Goal: Task Accomplishment & Management: Use online tool/utility

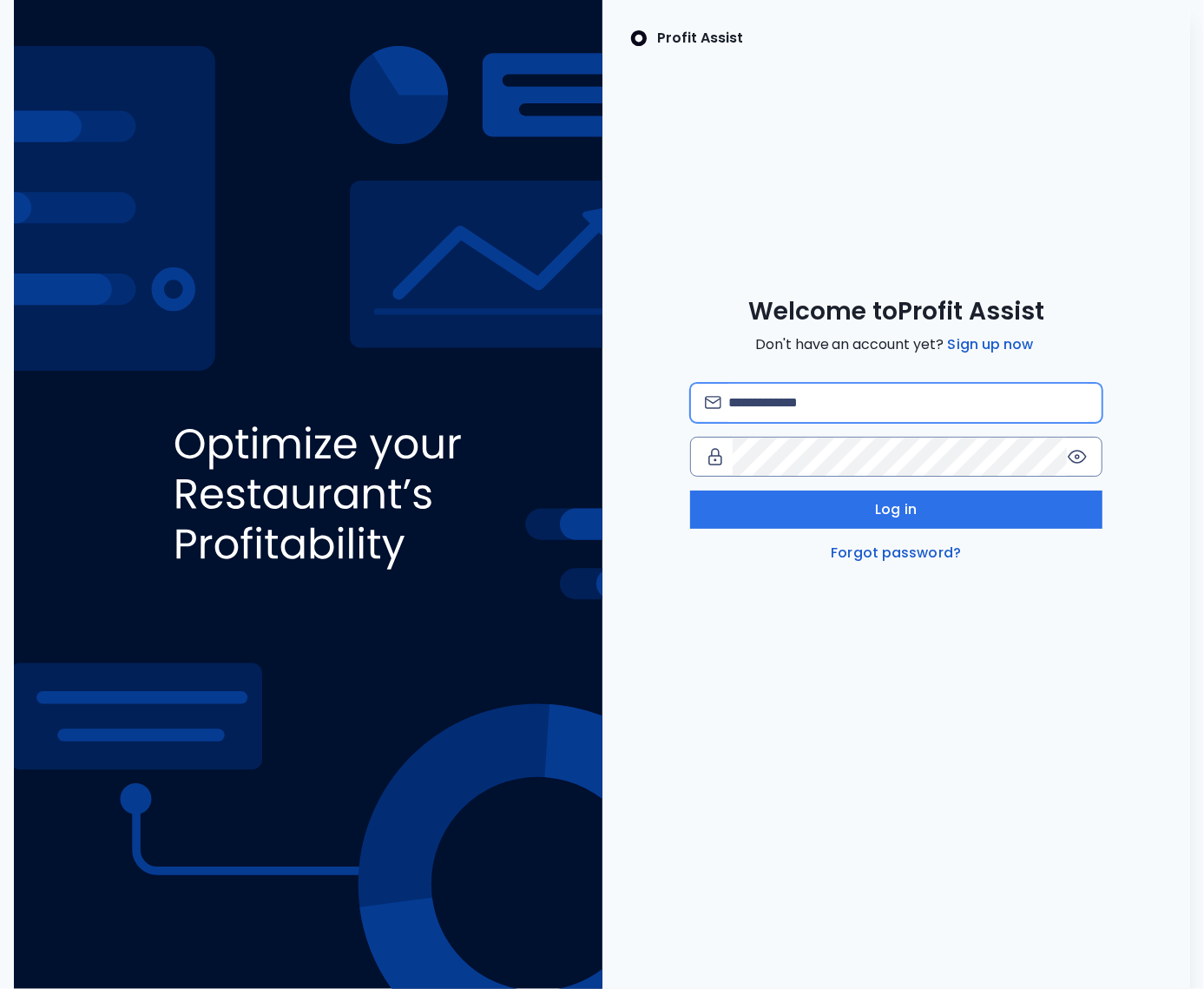
click at [828, 405] on input "email" at bounding box center [908, 402] width 359 height 38
type input "**********"
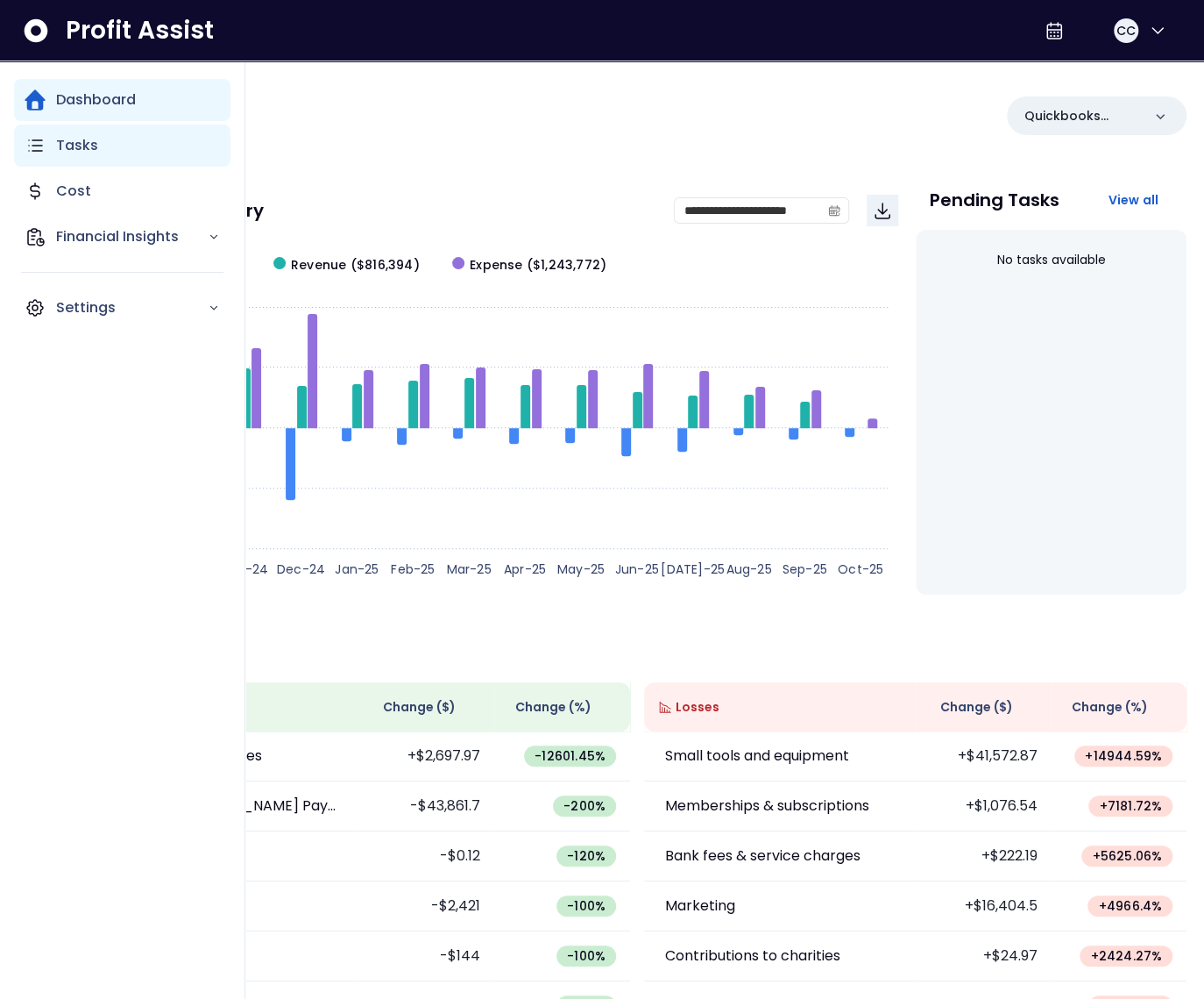
click at [51, 156] on div "Tasks" at bounding box center [121, 145] width 216 height 42
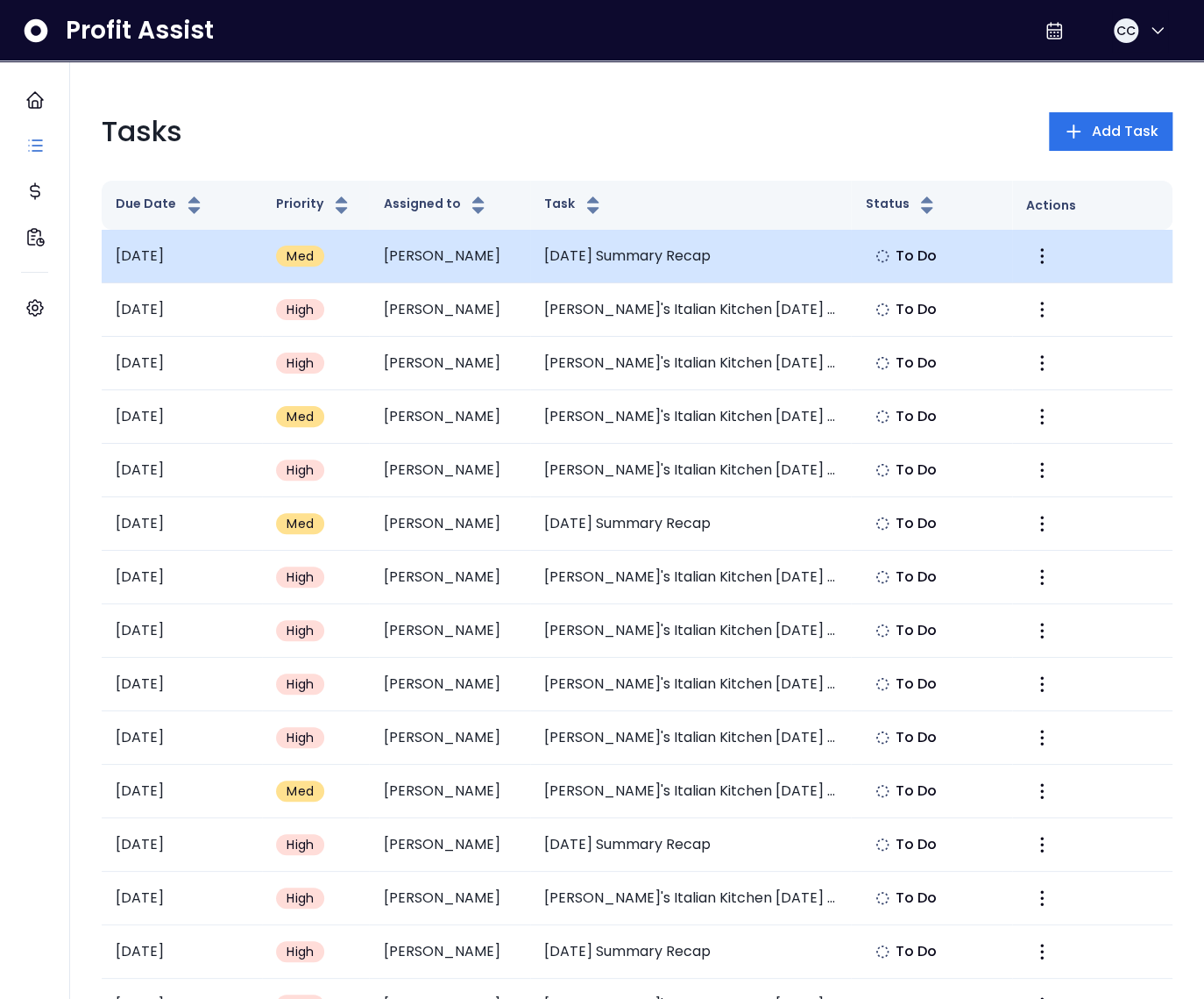
click at [633, 262] on td "September 2025 Summary Recap" at bounding box center [691, 256] width 322 height 54
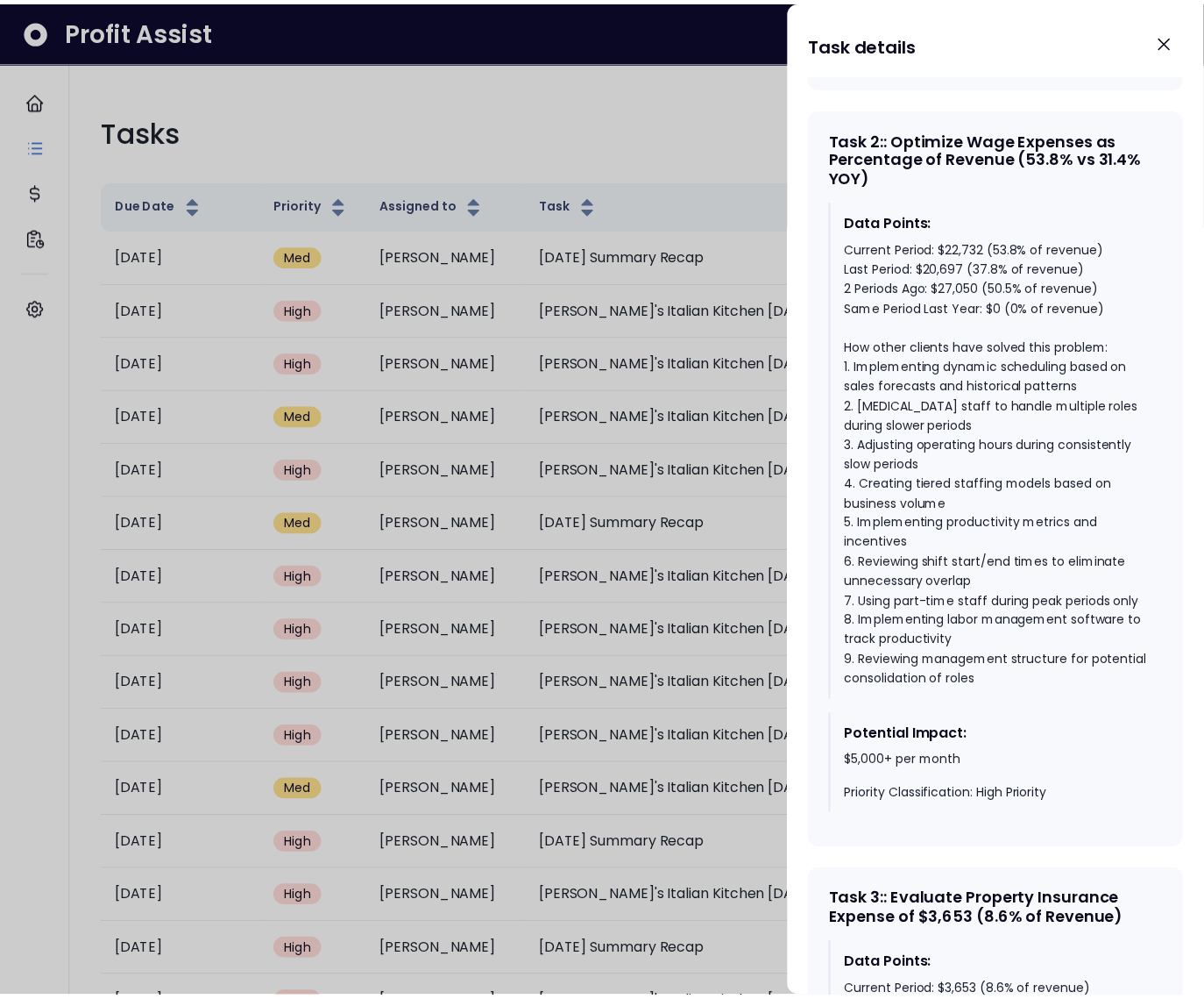
scroll to position [1272, 0]
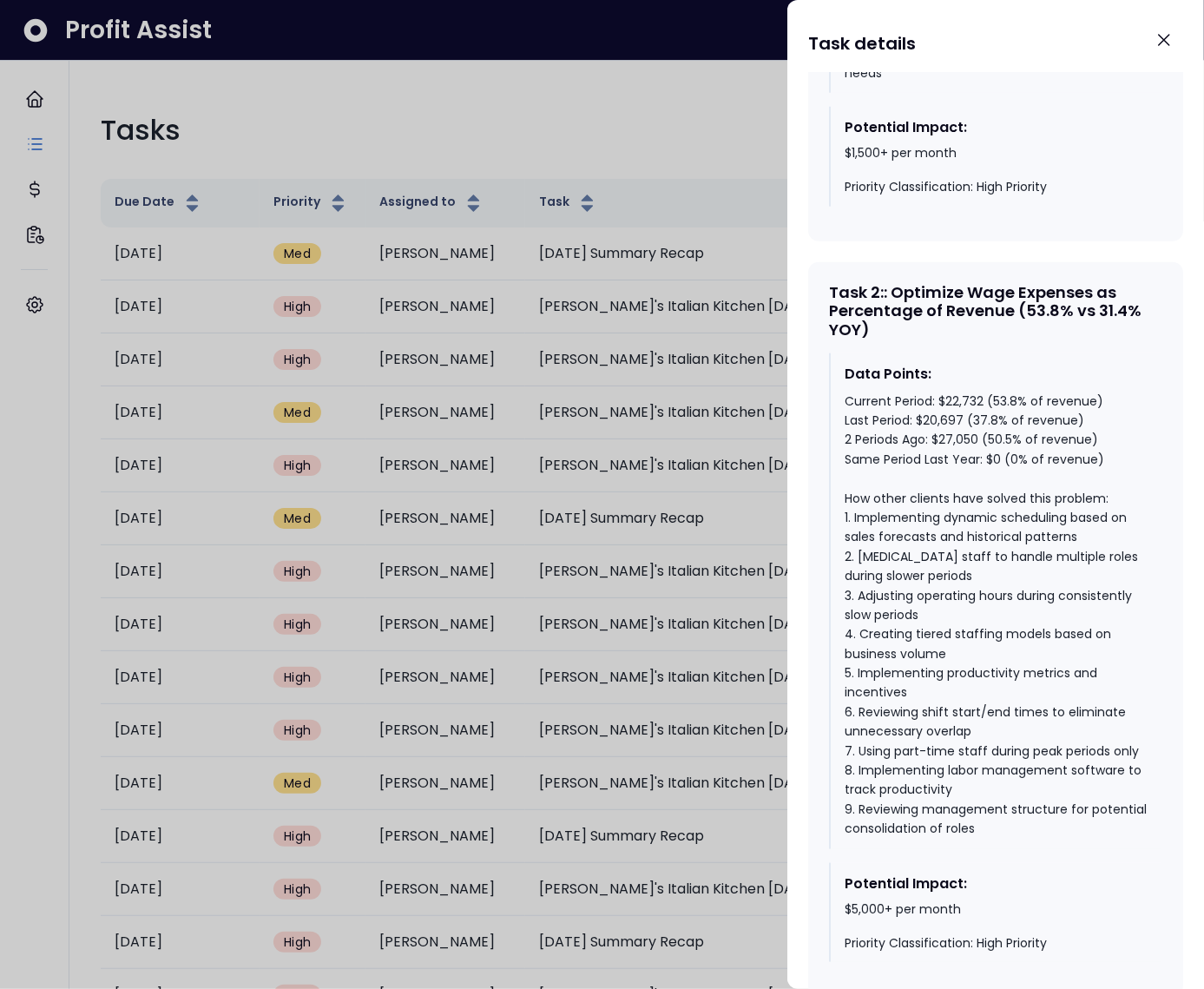
click at [511, 82] on div at bounding box center [602, 494] width 1204 height 989
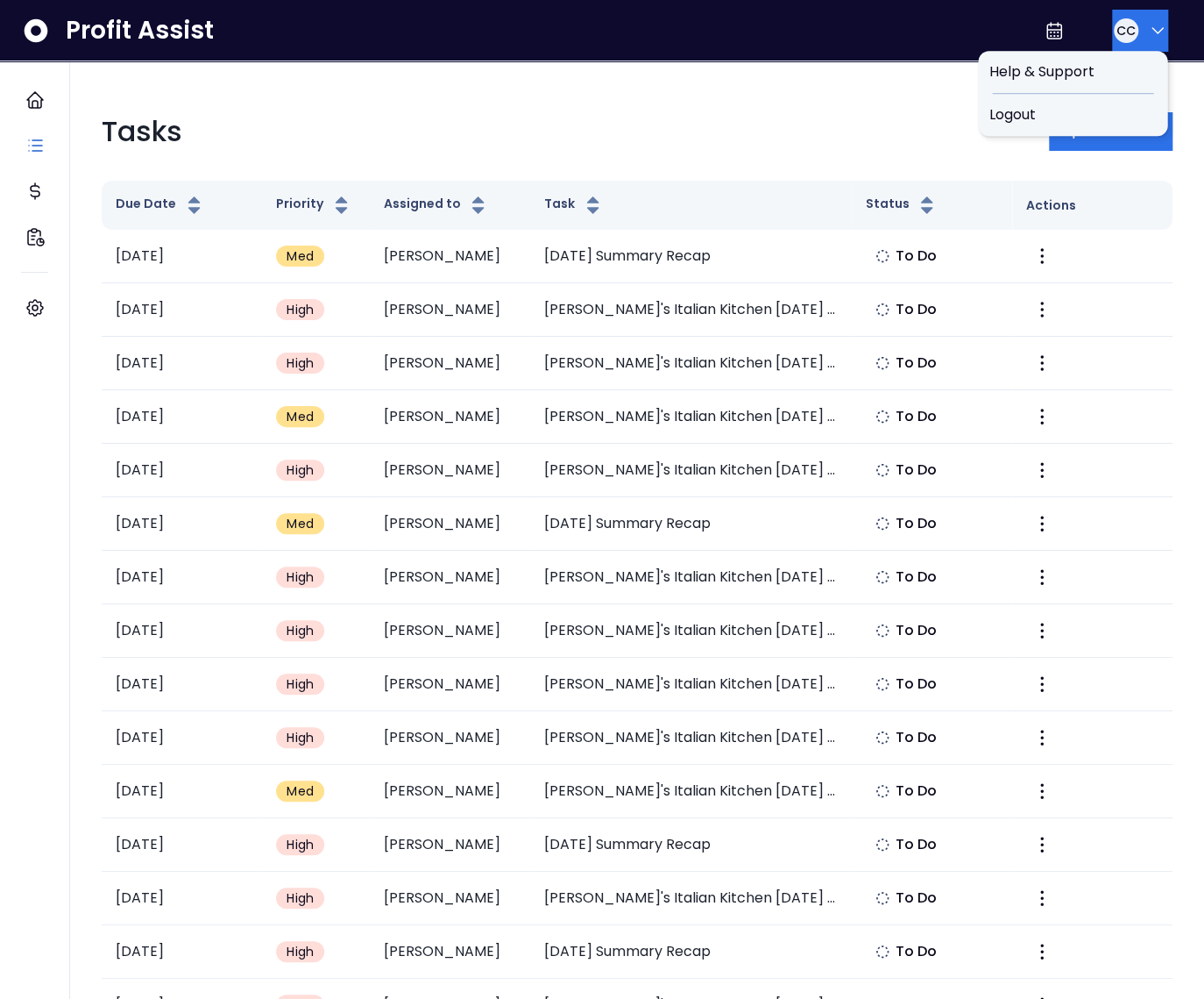
click at [1112, 32] on button "CC" at bounding box center [1139, 30] width 56 height 42
click at [1077, 114] on span "Logout" at bounding box center [1073, 115] width 168 height 22
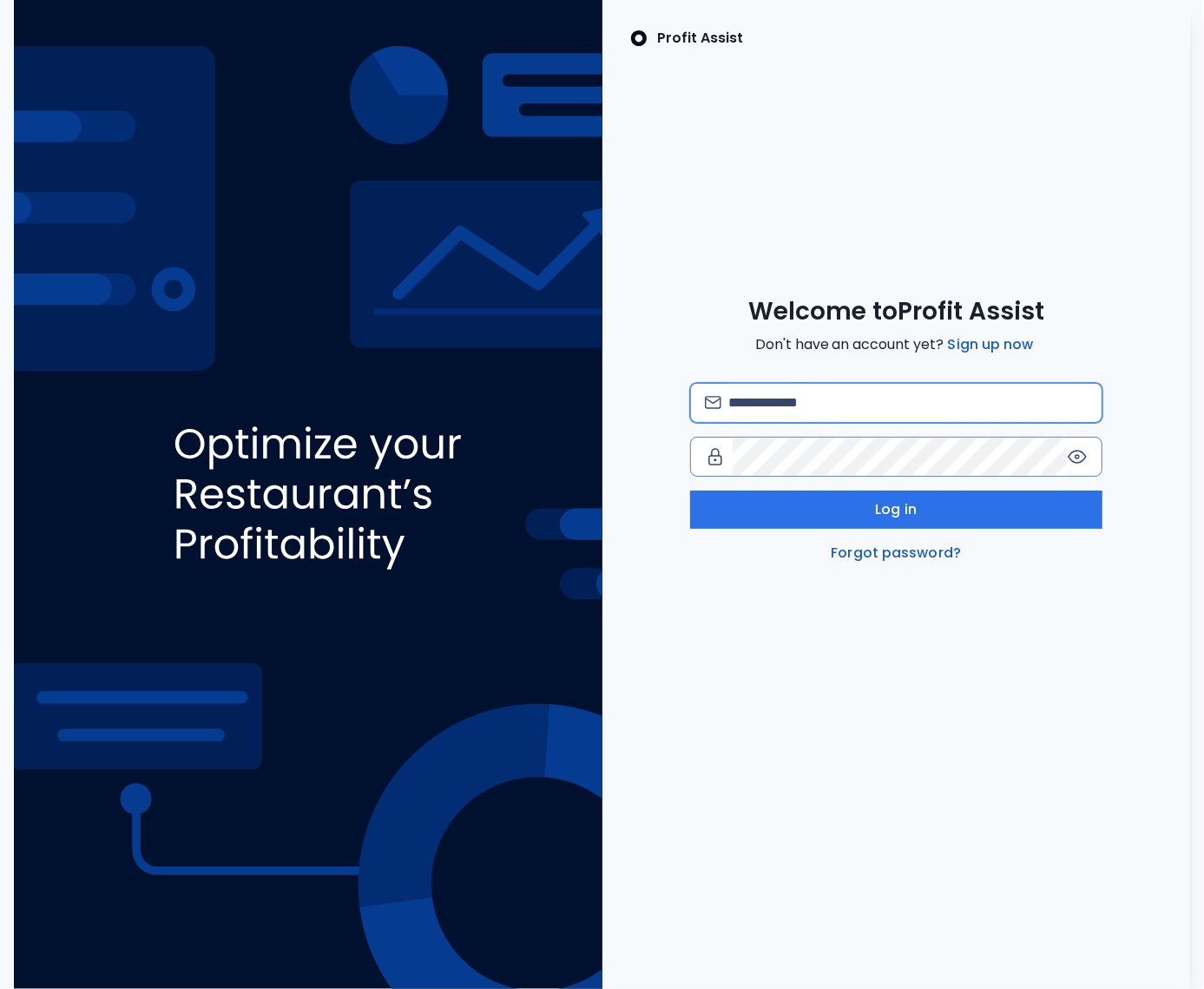
click at [745, 400] on input "email" at bounding box center [908, 402] width 359 height 38
type input "**********"
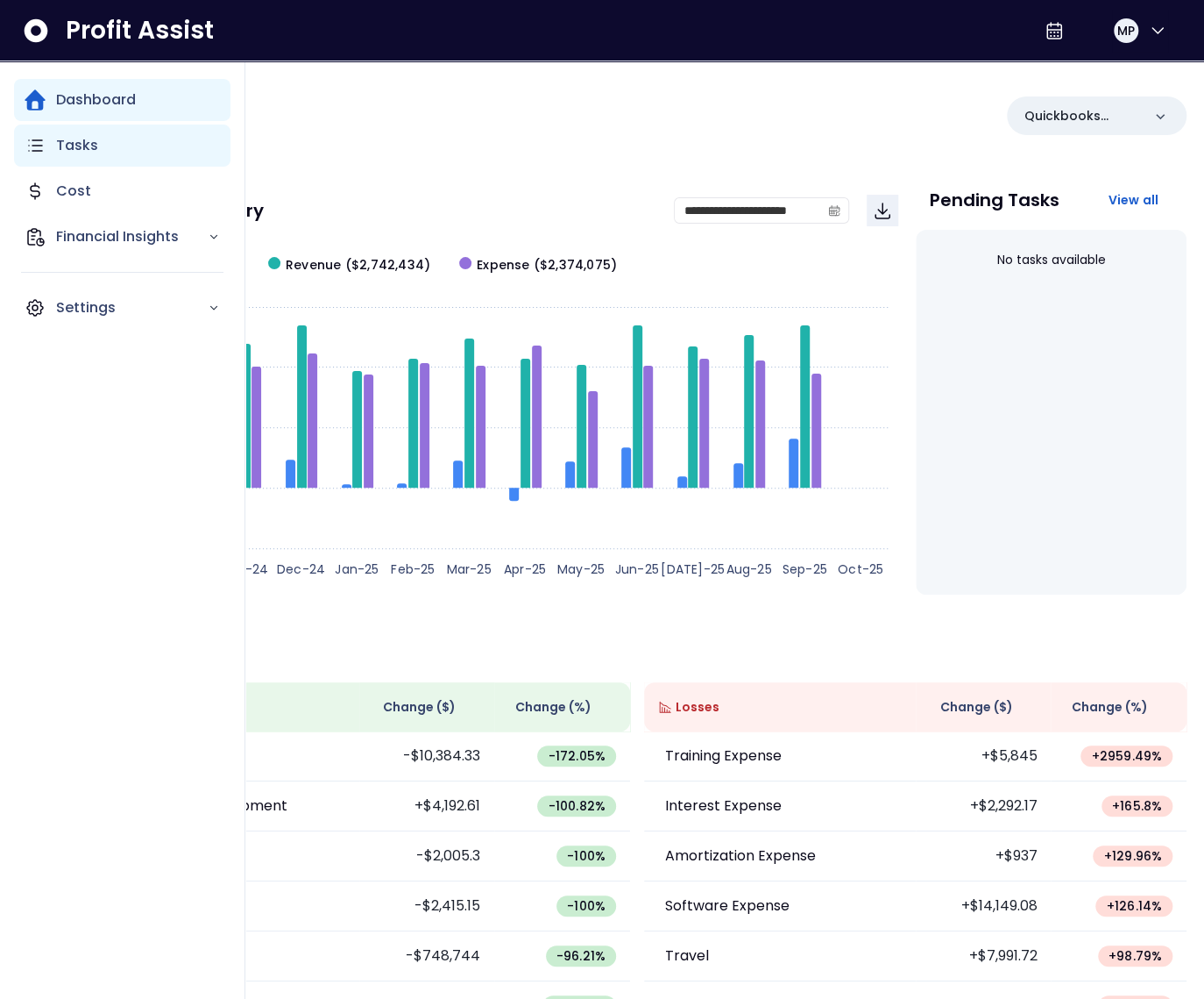
click at [42, 137] on icon "Main navigation" at bounding box center [35, 146] width 22 height 22
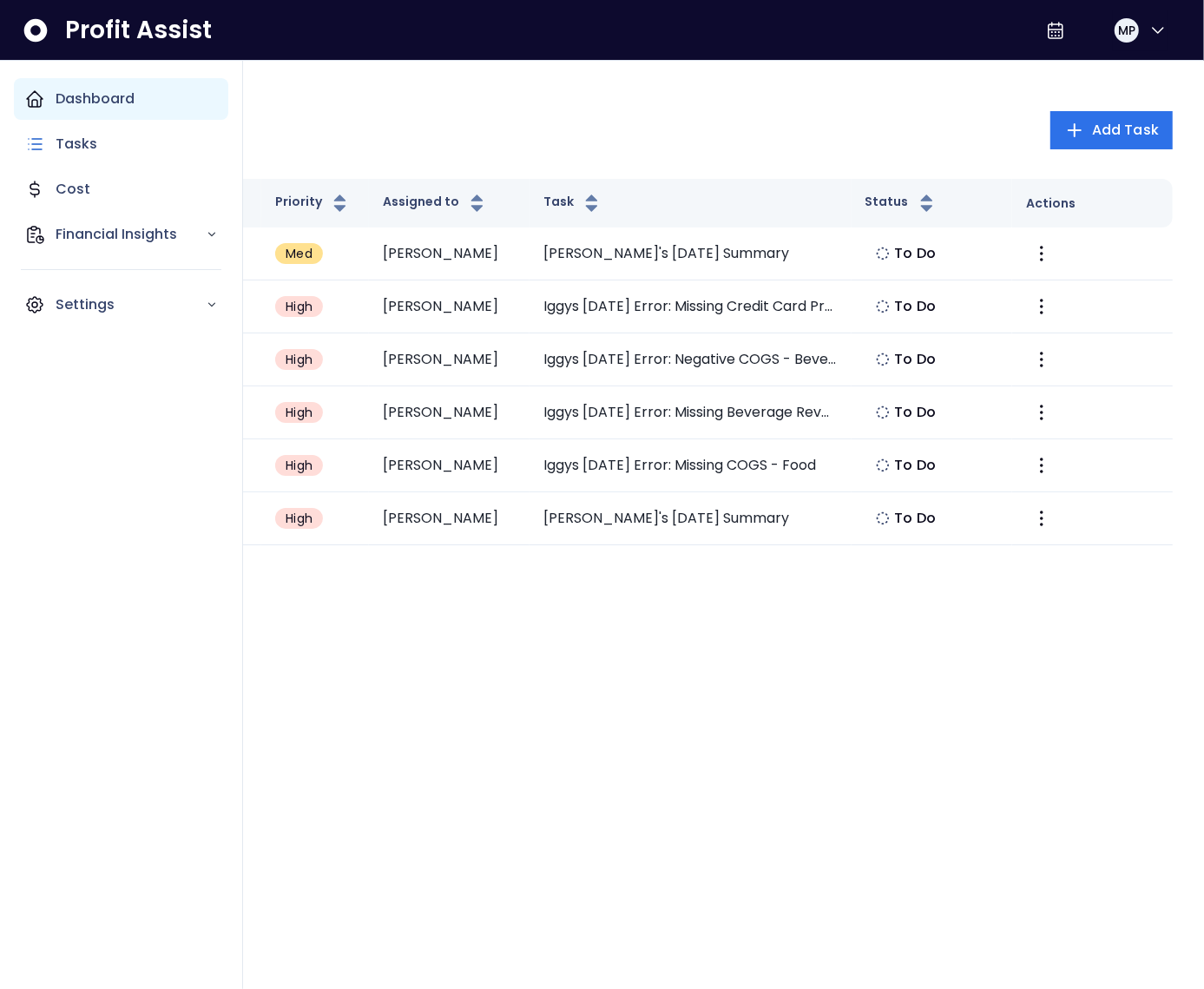
click at [51, 97] on div "Dashboard" at bounding box center [120, 99] width 214 height 42
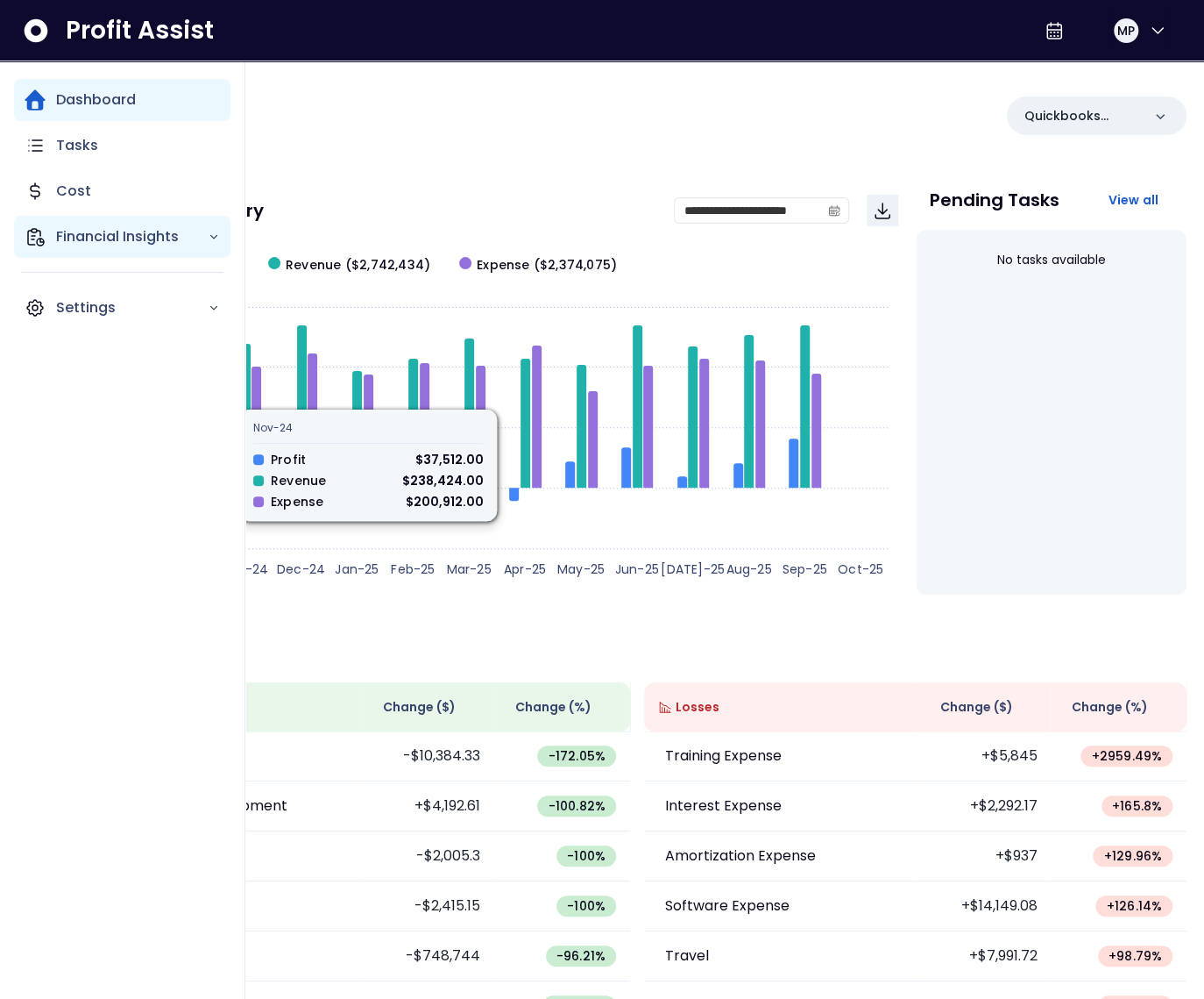
click at [46, 232] on div "Financial Insights" at bounding box center [121, 236] width 216 height 42
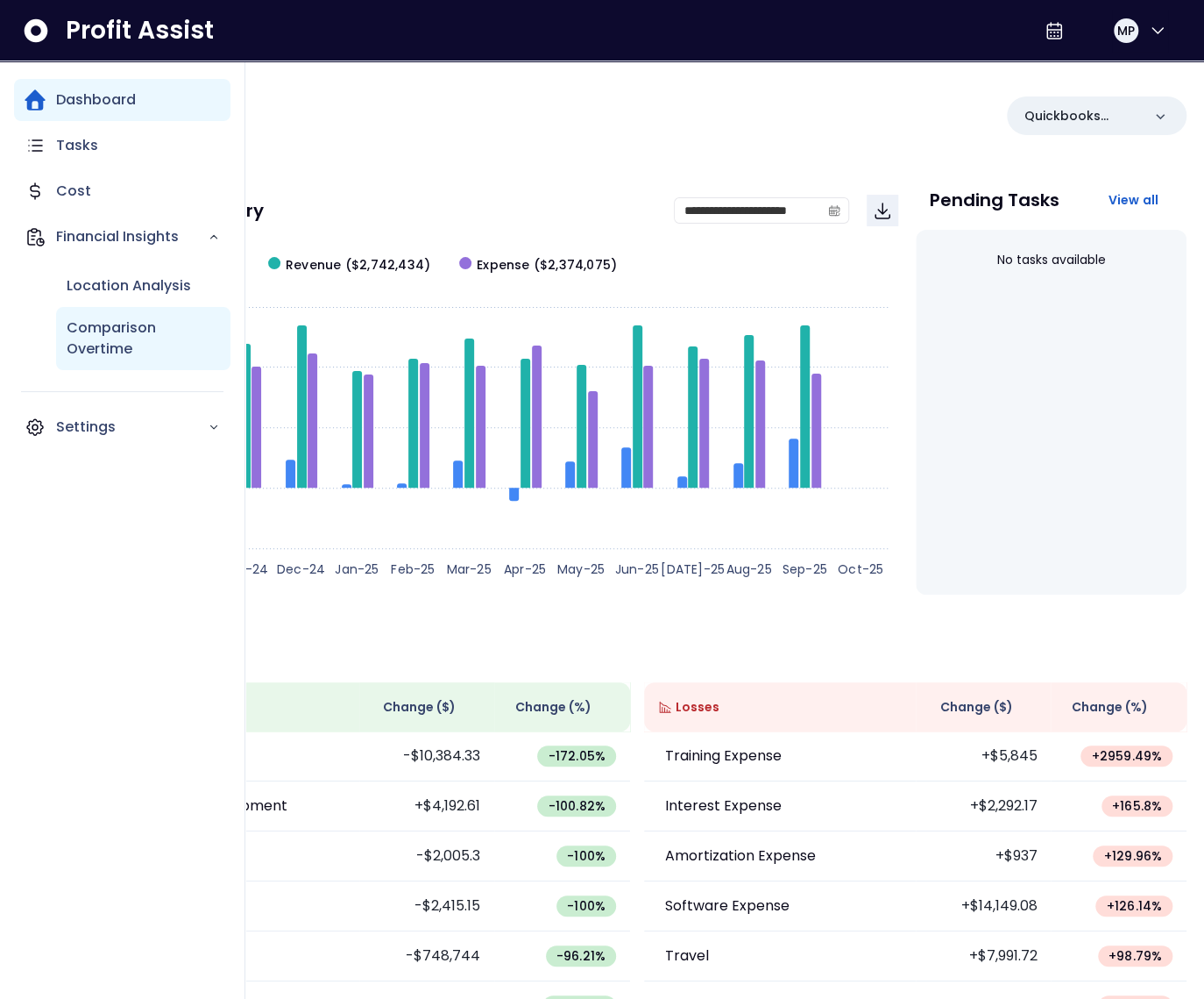
click at [106, 350] on p "Comparison Overtime" at bounding box center [143, 338] width 154 height 42
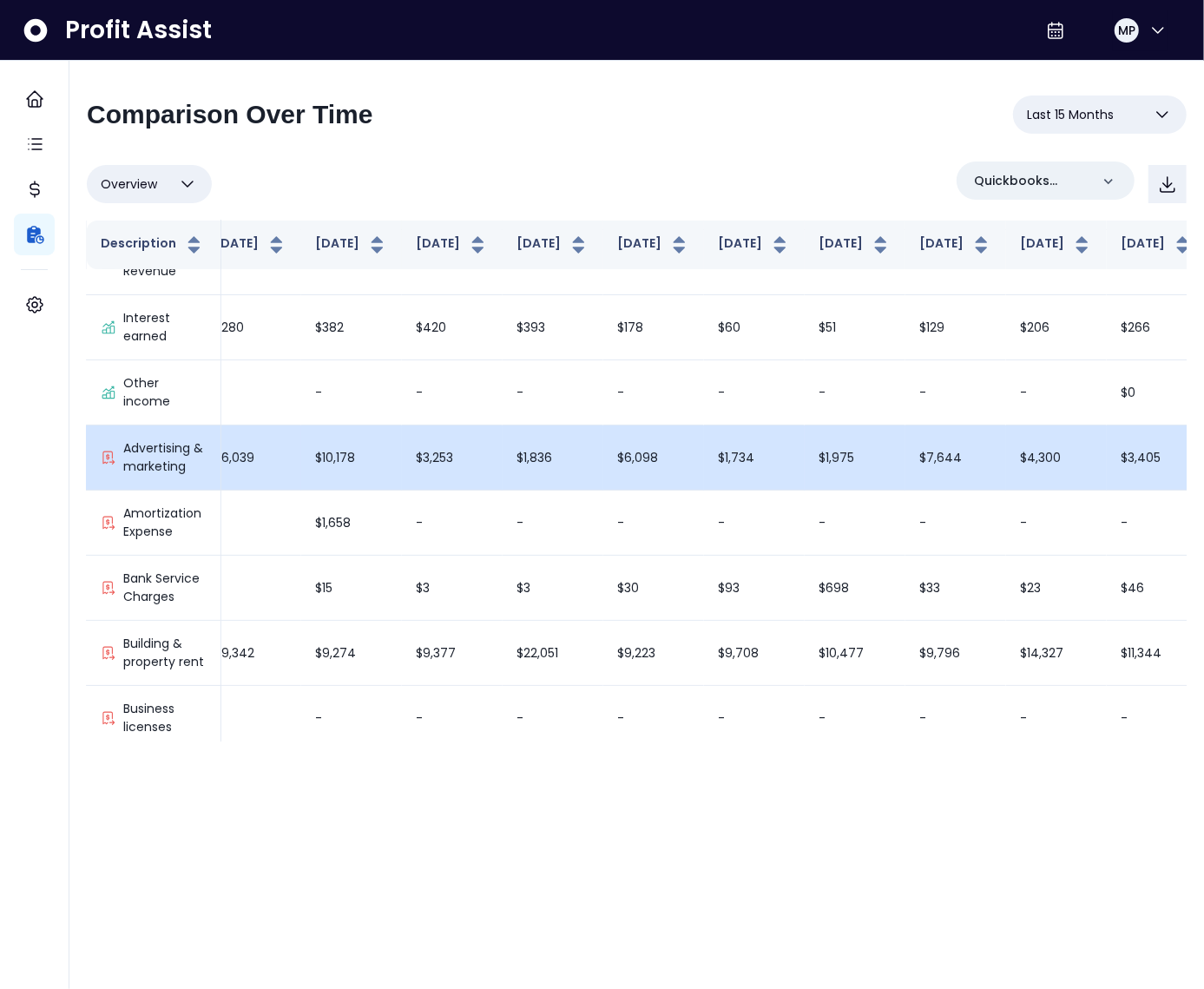
scroll to position [0, 423]
